Goal: Task Accomplishment & Management: Manage account settings

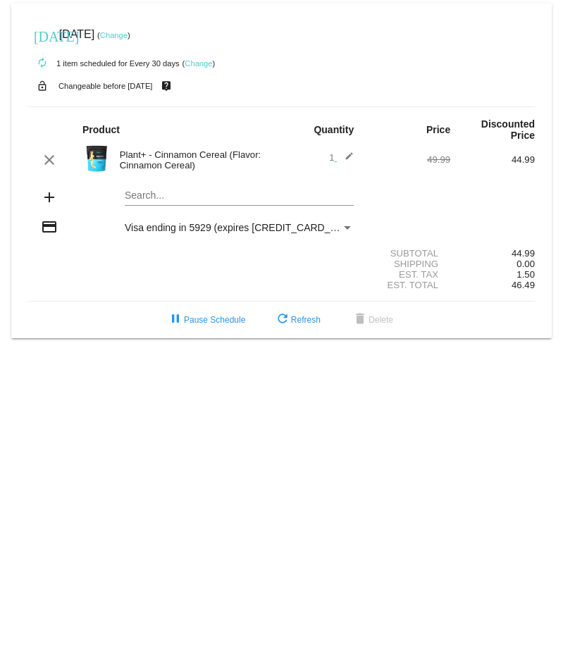
click at [128, 37] on link "Change" at bounding box center [113, 35] width 27 height 8
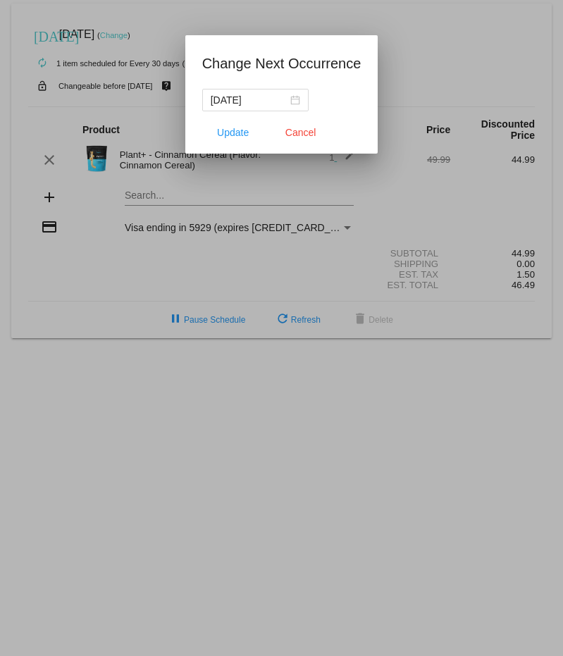
click at [156, 53] on div at bounding box center [281, 328] width 563 height 656
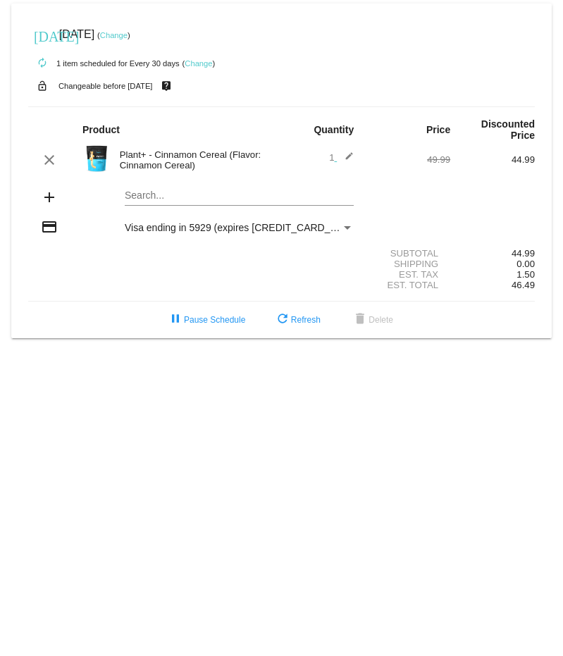
click at [141, 30] on div "[DATE] [DATE] ( Change )" at bounding box center [281, 34] width 507 height 28
click at [128, 32] on link "Change" at bounding box center [113, 35] width 27 height 8
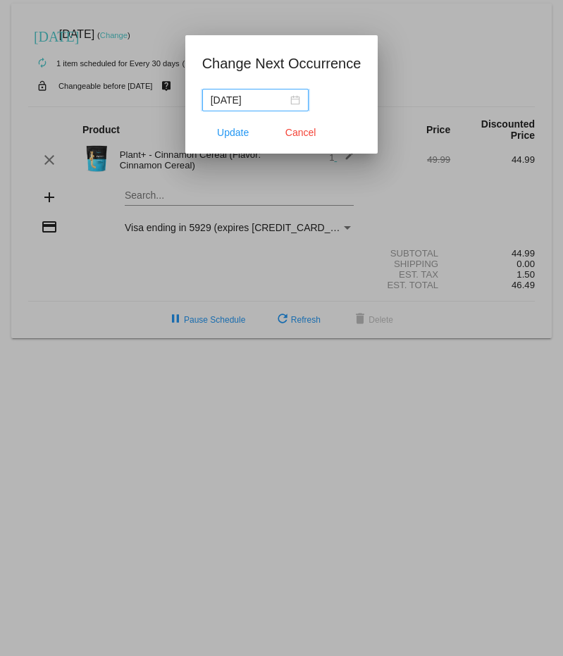
click at [297, 97] on div "[DATE]" at bounding box center [255, 100] width 89 height 16
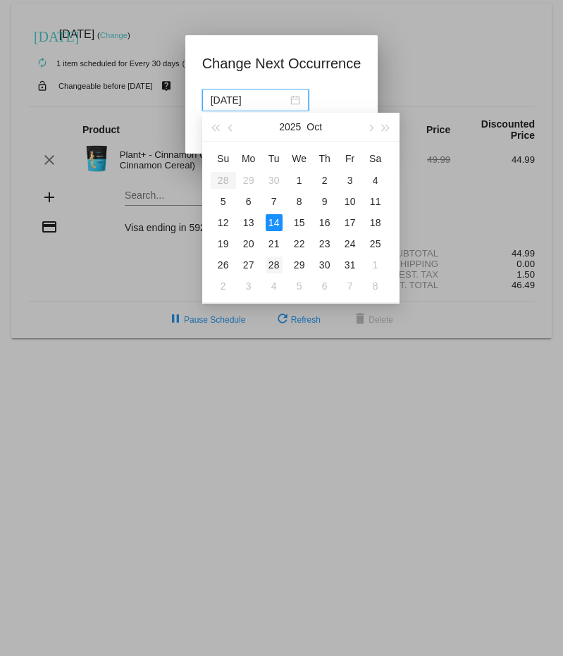
click at [278, 264] on div "28" at bounding box center [274, 264] width 17 height 17
type input "[DATE]"
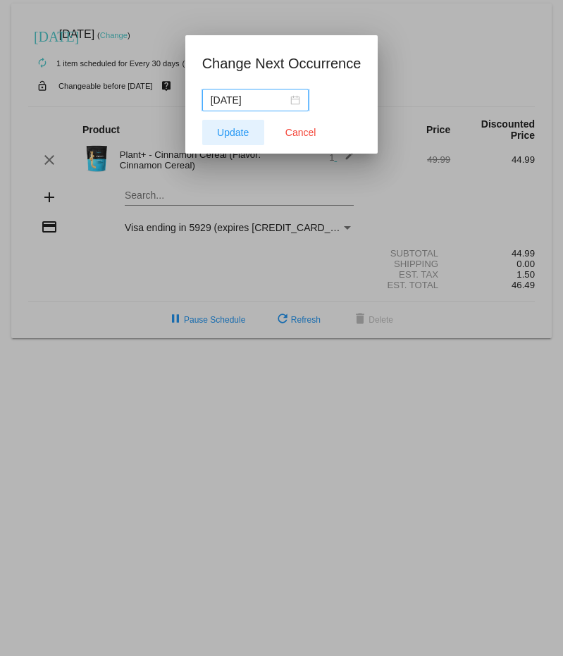
click at [244, 135] on span "Update" at bounding box center [233, 132] width 32 height 11
